Goal: Information Seeking & Learning: Find specific fact

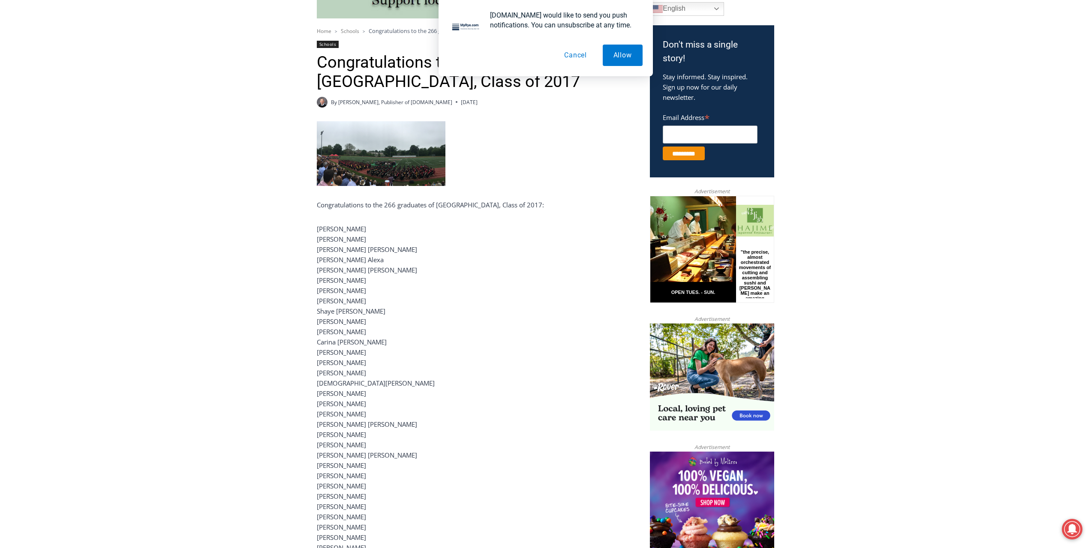
click at [572, 54] on button "Cancel" at bounding box center [575, 55] width 44 height 21
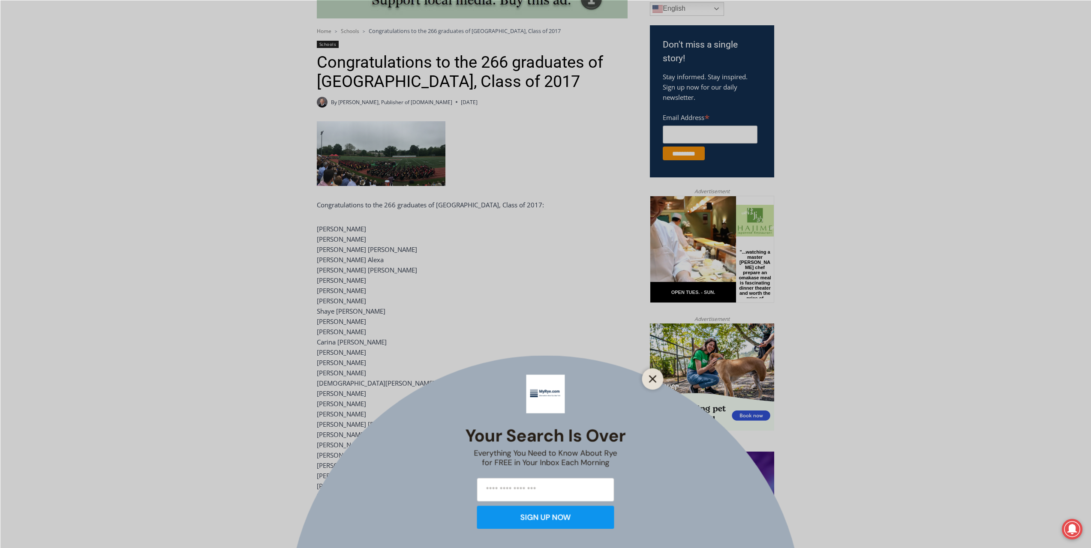
click at [653, 378] on line "Close" at bounding box center [652, 379] width 6 height 6
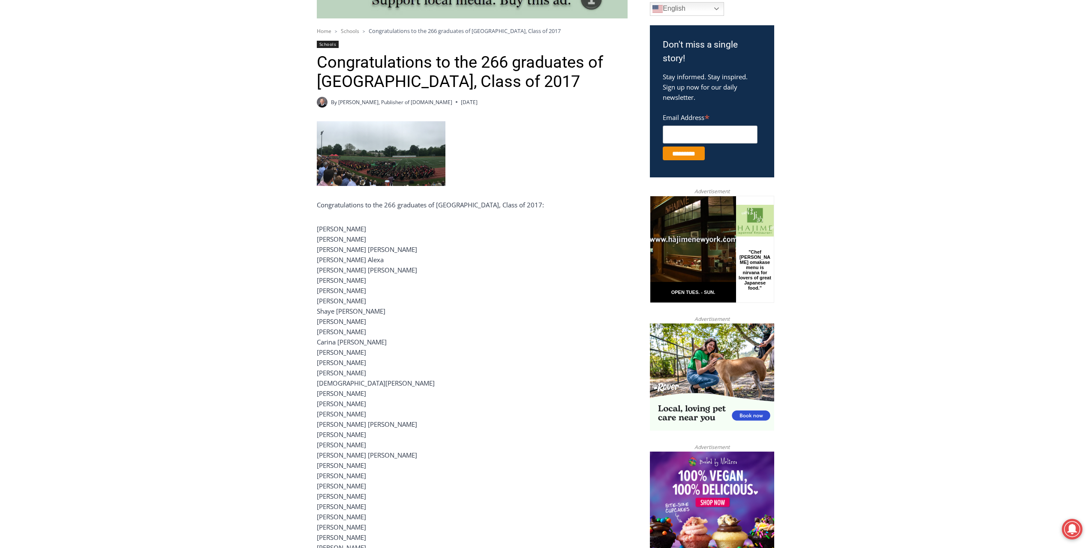
drag, startPoint x: 318, startPoint y: 261, endPoint x: 385, endPoint y: 263, distance: 67.3
copy p "[PERSON_NAME] Alexa"
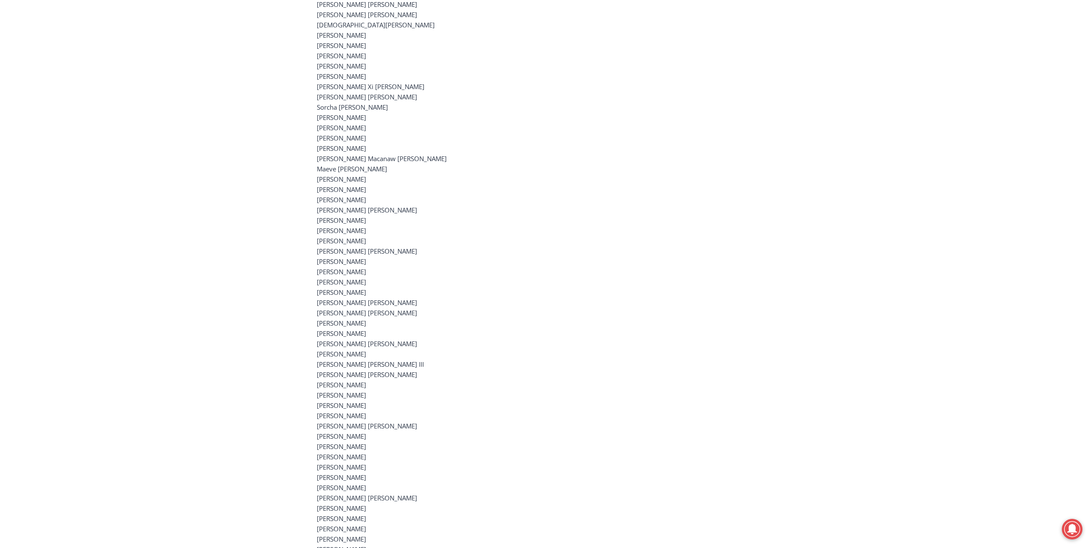
scroll to position [2272, 0]
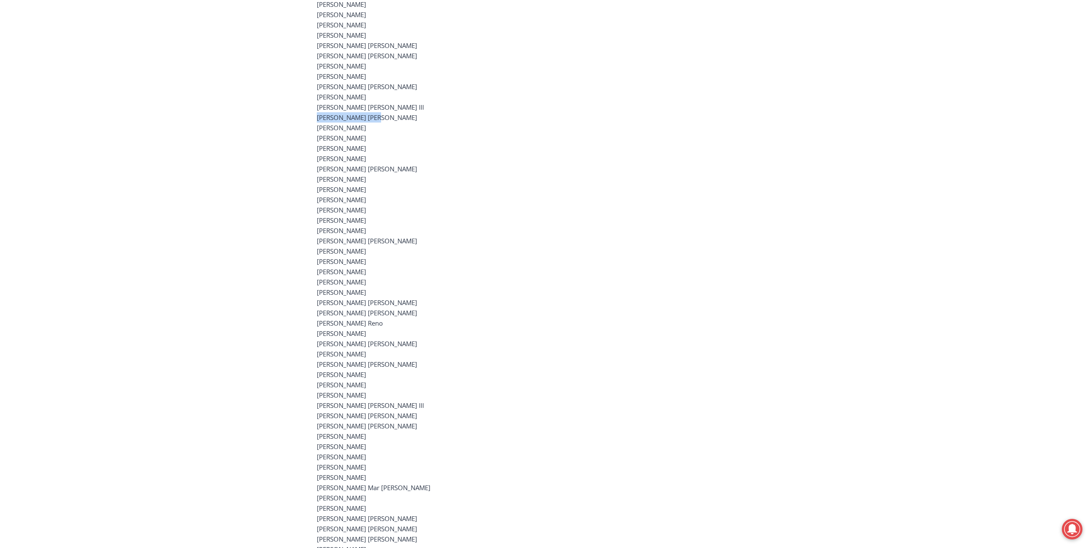
drag, startPoint x: 378, startPoint y: 122, endPoint x: 315, endPoint y: 122, distance: 63.0
copy p "[PERSON_NAME] [PERSON_NAME]"
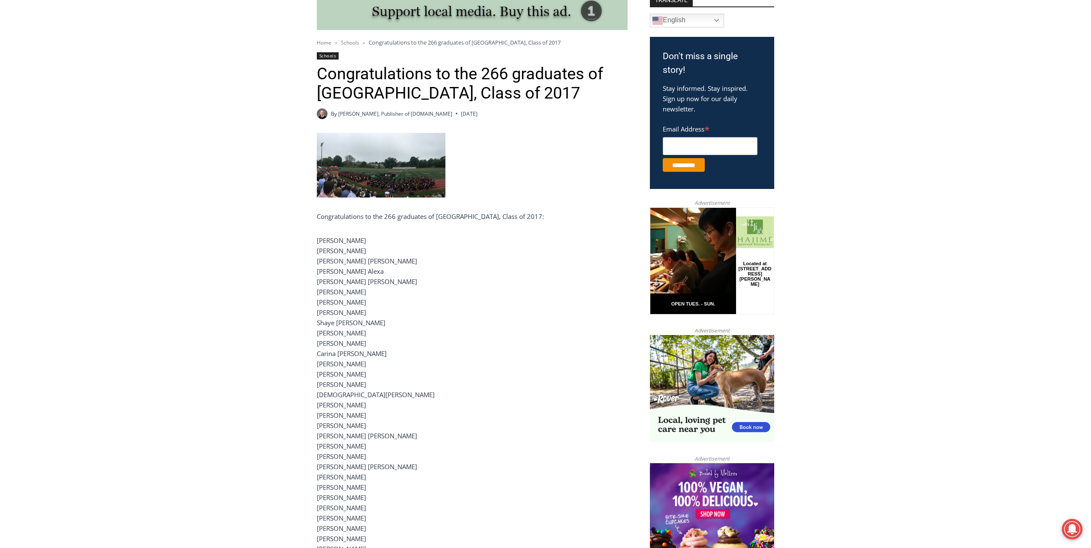
scroll to position [2118, 0]
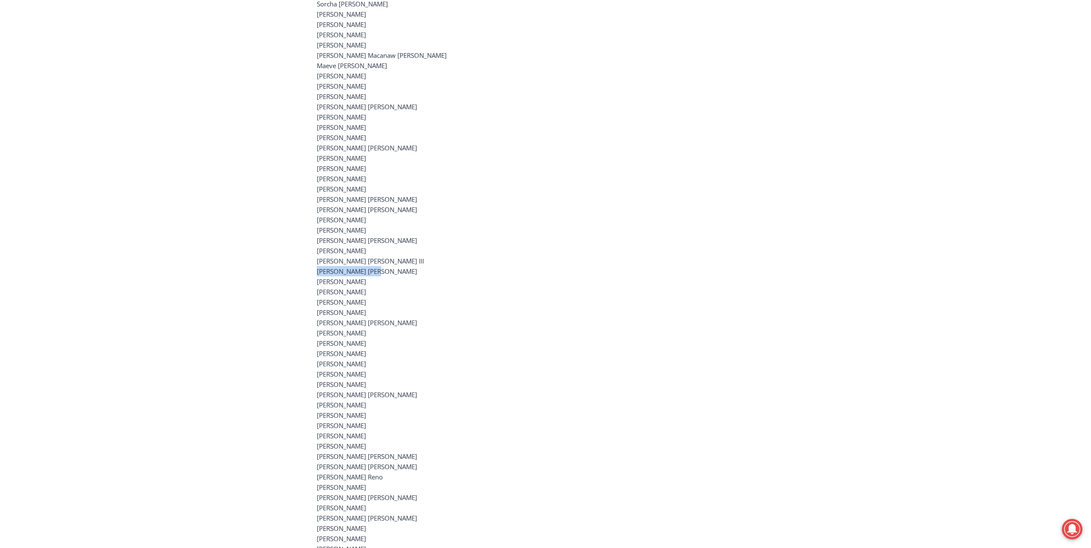
drag, startPoint x: 379, startPoint y: 272, endPoint x: 262, endPoint y: 275, distance: 116.2
copy p "[PERSON_NAME] [PERSON_NAME]"
